Goal: Find specific page/section: Find specific page/section

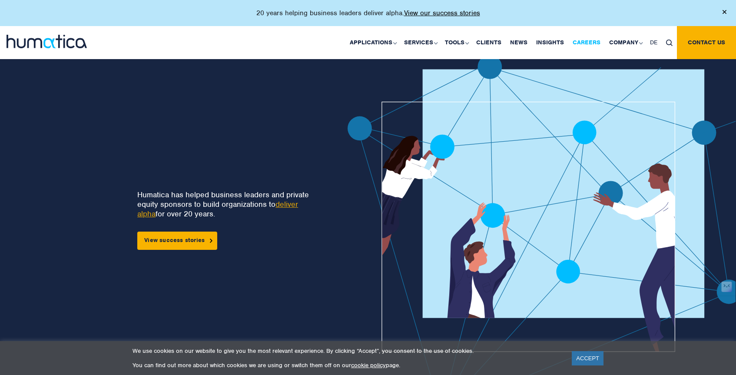
click at [584, 40] on link "Careers" at bounding box center [586, 42] width 36 height 33
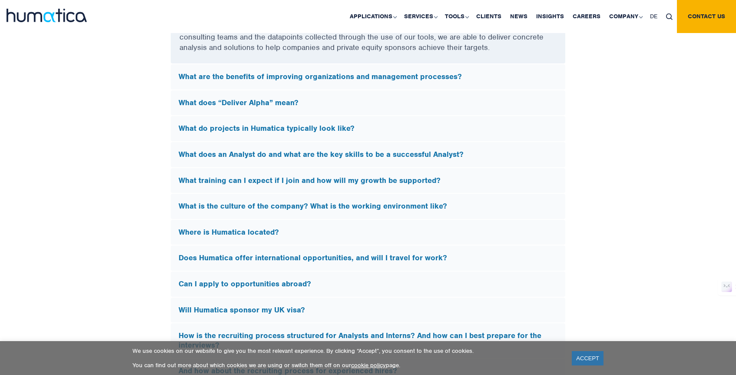
scroll to position [2489, 0]
click at [238, 104] on h5 "What does “Deliver Alpha” mean?" at bounding box center [368, 104] width 379 height 10
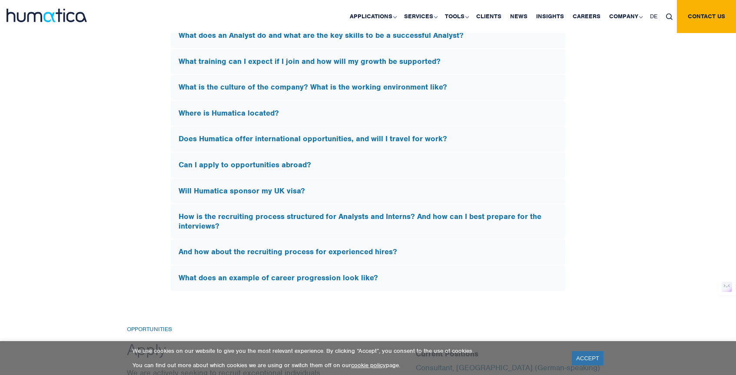
scroll to position [2634, 0]
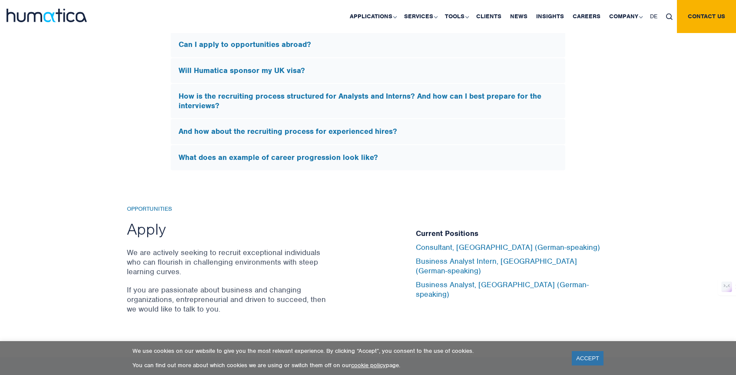
click at [259, 153] on h5 "What does an example of career progression look like?" at bounding box center [368, 158] width 379 height 10
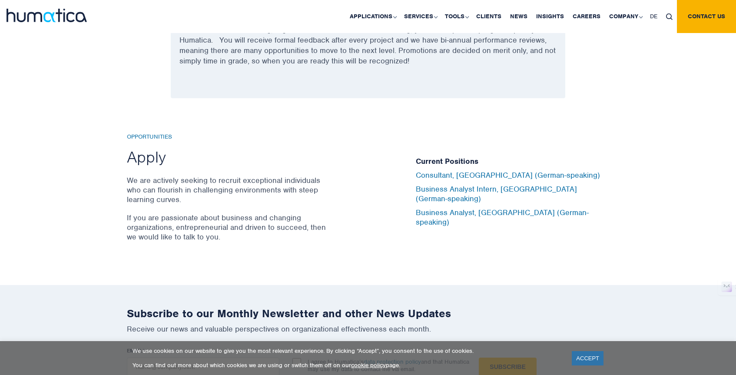
scroll to position [2737, 0]
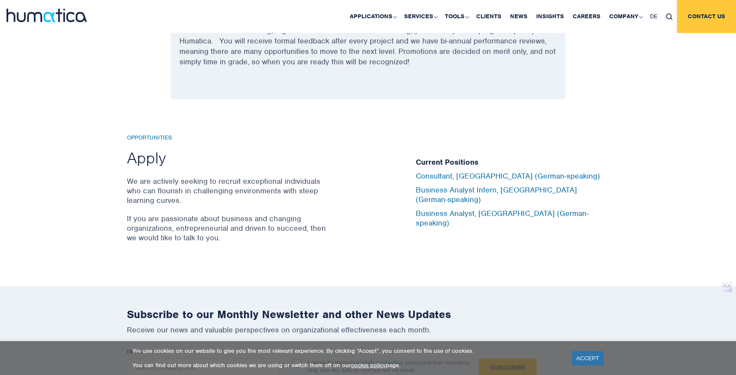
click at [694, 12] on link "Contact us" at bounding box center [706, 16] width 59 height 33
